Goal: Obtain resource: Download file/media

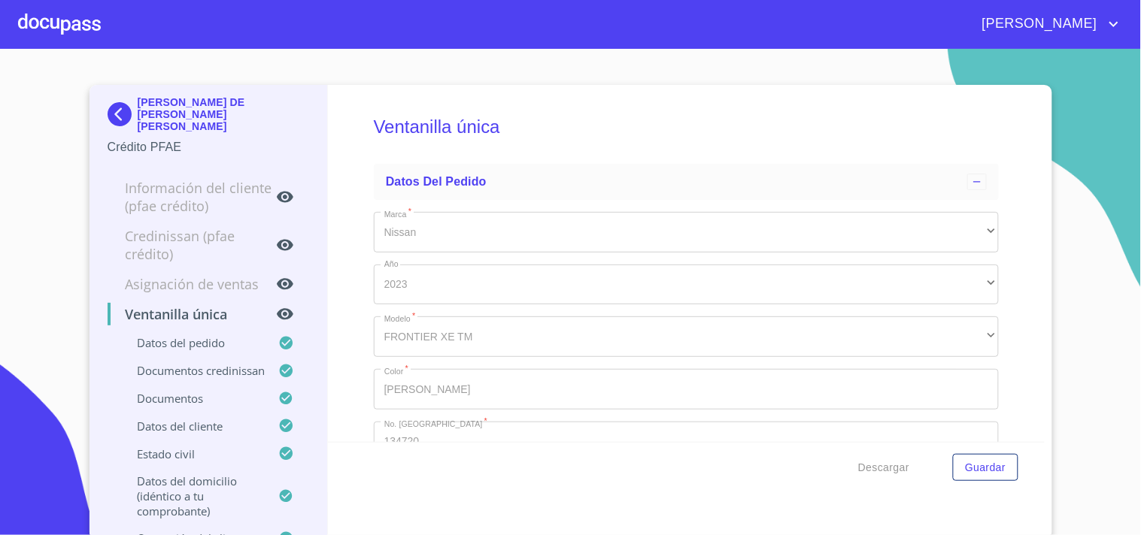
click at [83, 21] on div at bounding box center [59, 24] width 83 height 48
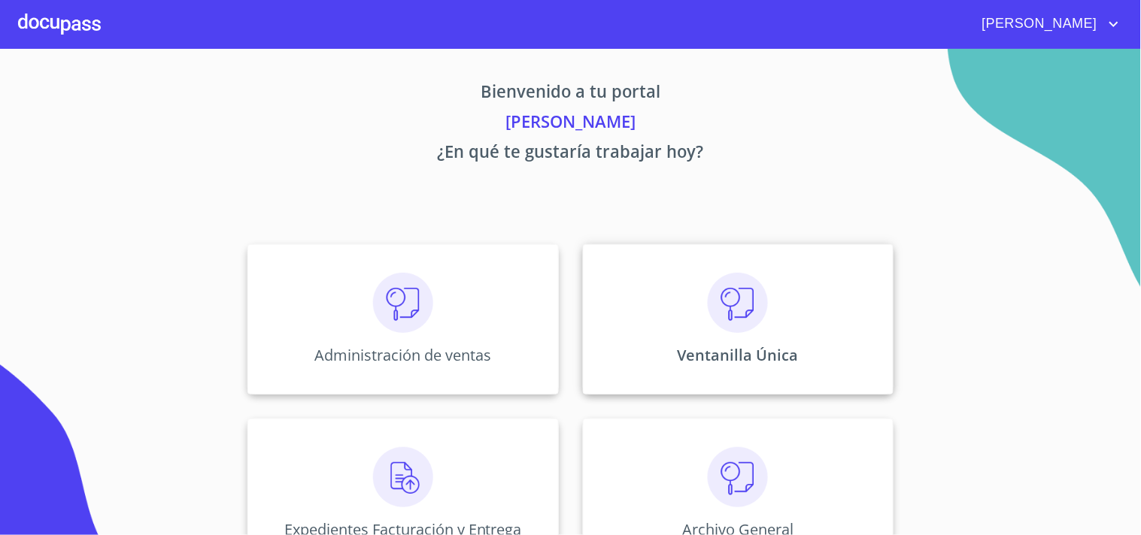
click at [738, 316] on img at bounding box center [738, 303] width 60 height 60
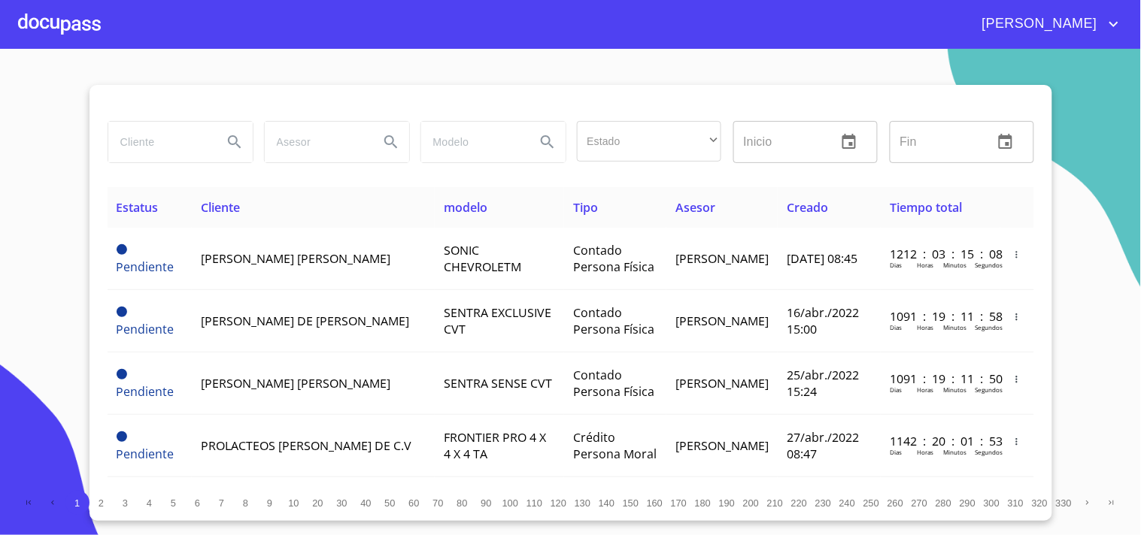
click at [176, 158] on input "search" at bounding box center [159, 142] width 102 height 41
type input "[PERSON_NAME]"
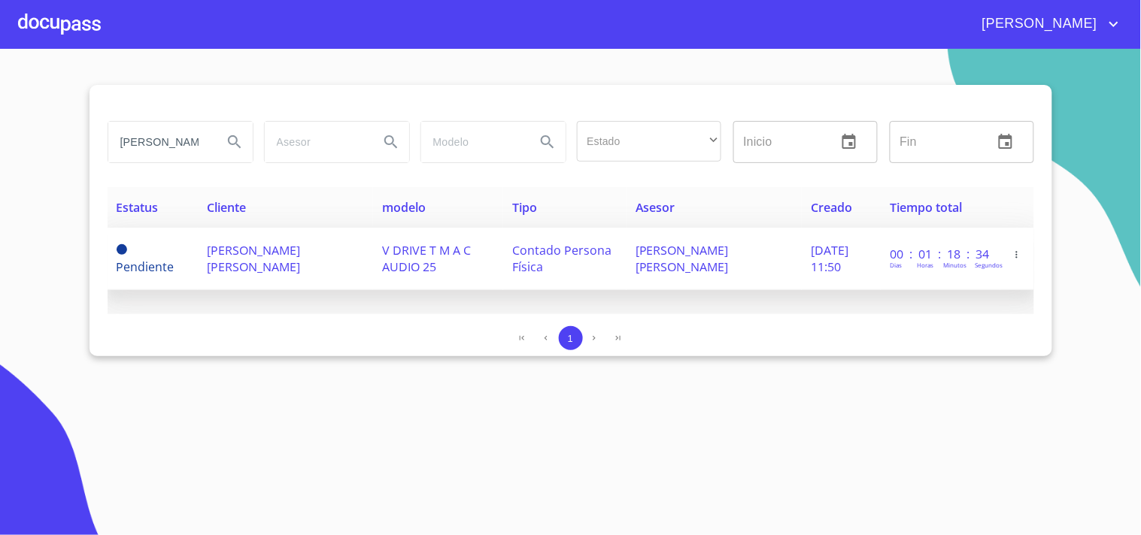
click at [248, 238] on td "[PERSON_NAME] [PERSON_NAME]" at bounding box center [285, 259] width 175 height 62
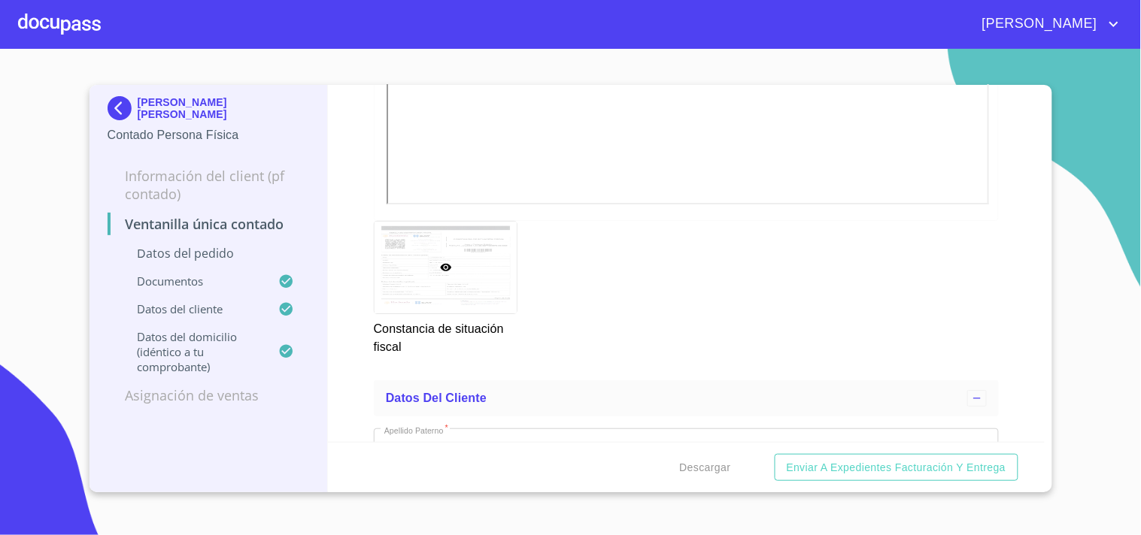
scroll to position [2757, 0]
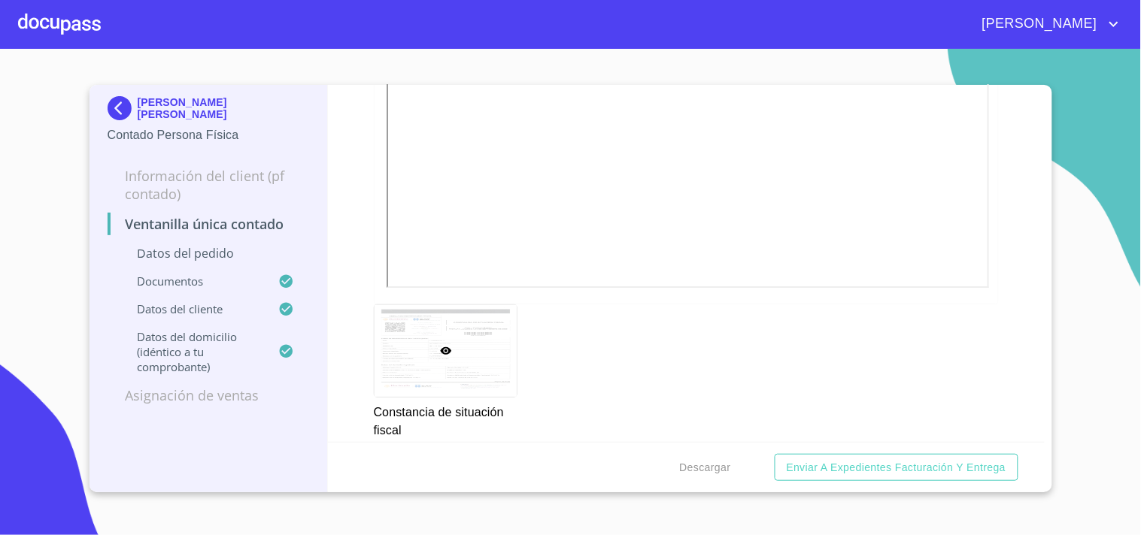
click at [1000, 258] on div "Ventanilla única contado Datos del pedido Marca   * Nissan ​ Año 2025 ​ Color  …" at bounding box center [686, 263] width 717 height 357
click at [712, 462] on span "Descargar" at bounding box center [705, 468] width 51 height 19
